Goal: Entertainment & Leisure: Consume media (video, audio)

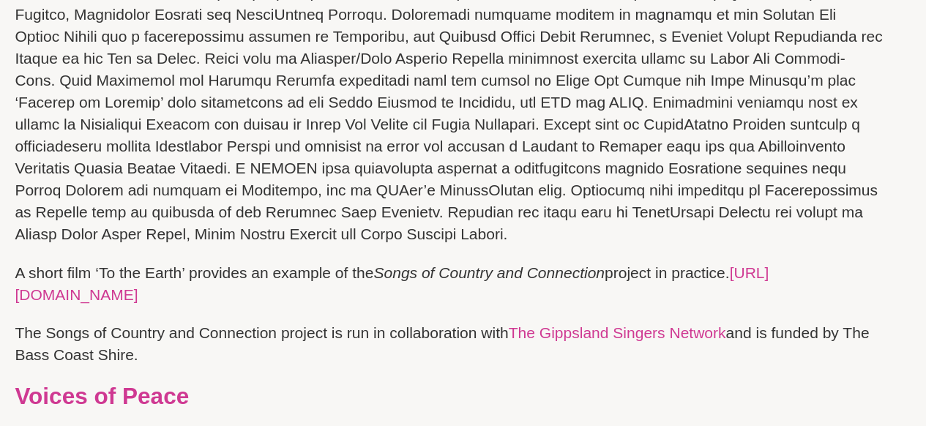
scroll to position [1464, 0]
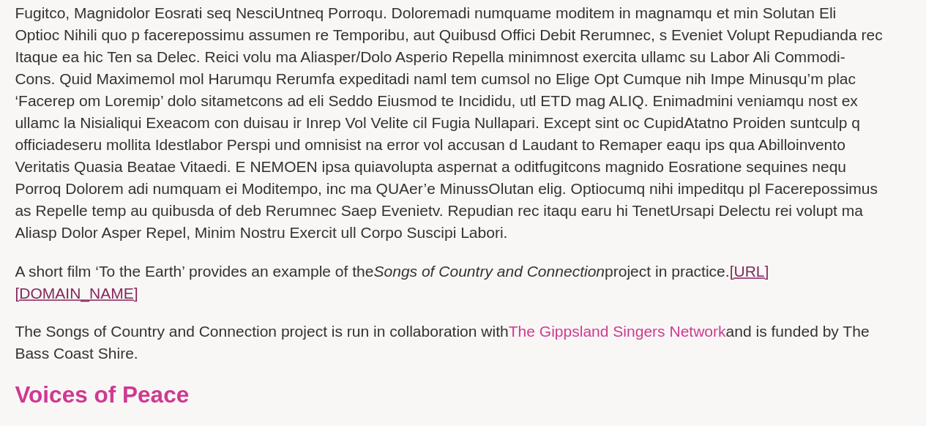
click at [137, 323] on link "[URL][DOMAIN_NAME]" at bounding box center [315, 330] width 502 height 26
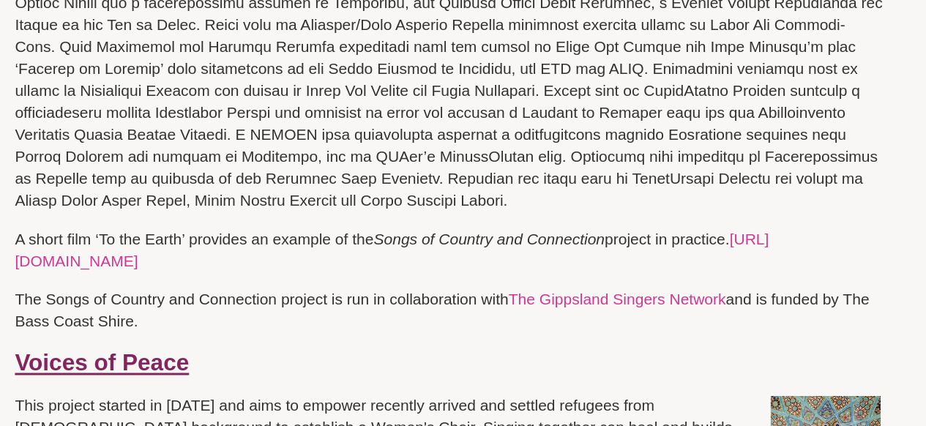
scroll to position [1490, 0]
